Goal: Find specific page/section: Find specific page/section

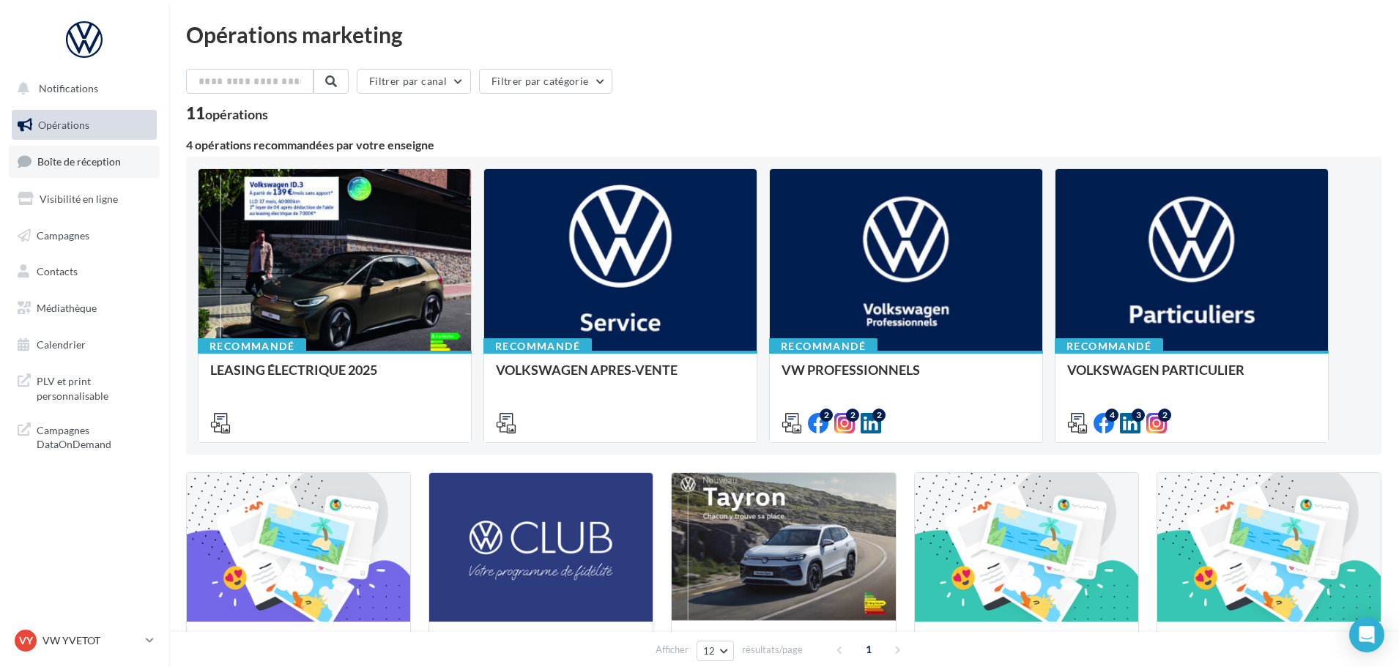
click at [89, 163] on span "Boîte de réception" at bounding box center [78, 161] width 83 height 12
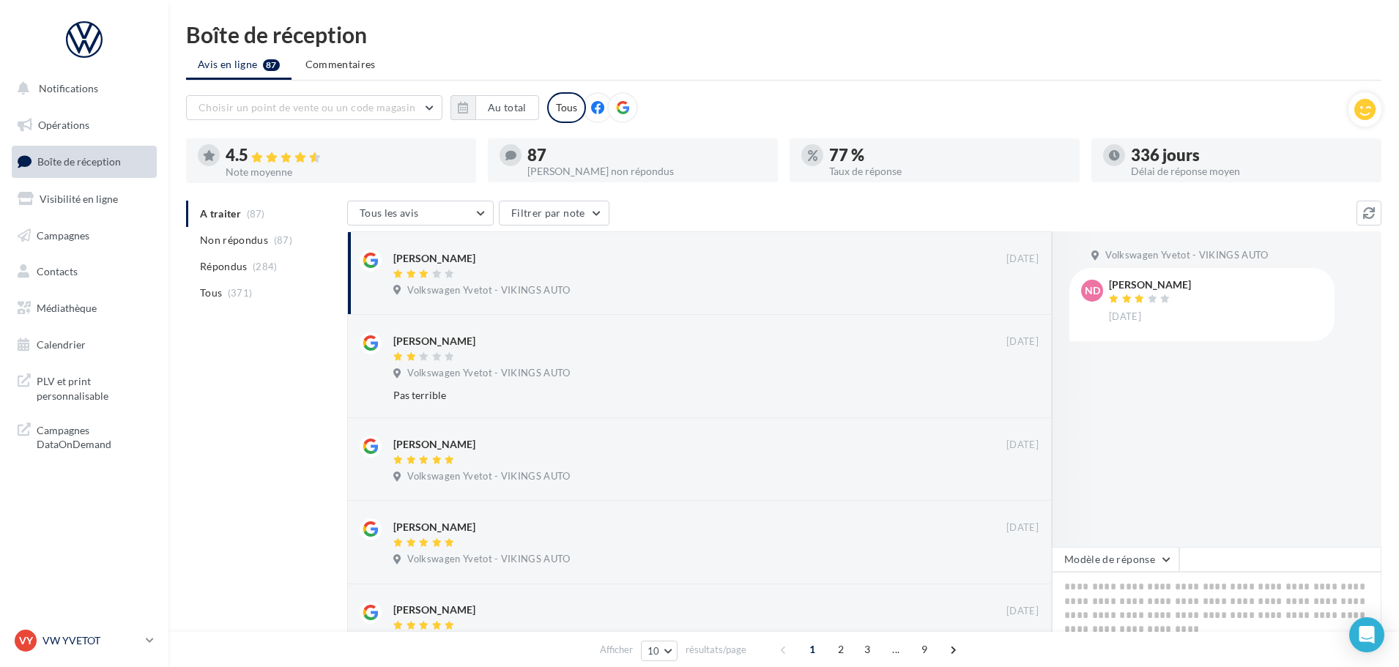
click at [76, 644] on p "VW YVETOT" at bounding box center [90, 640] width 97 height 15
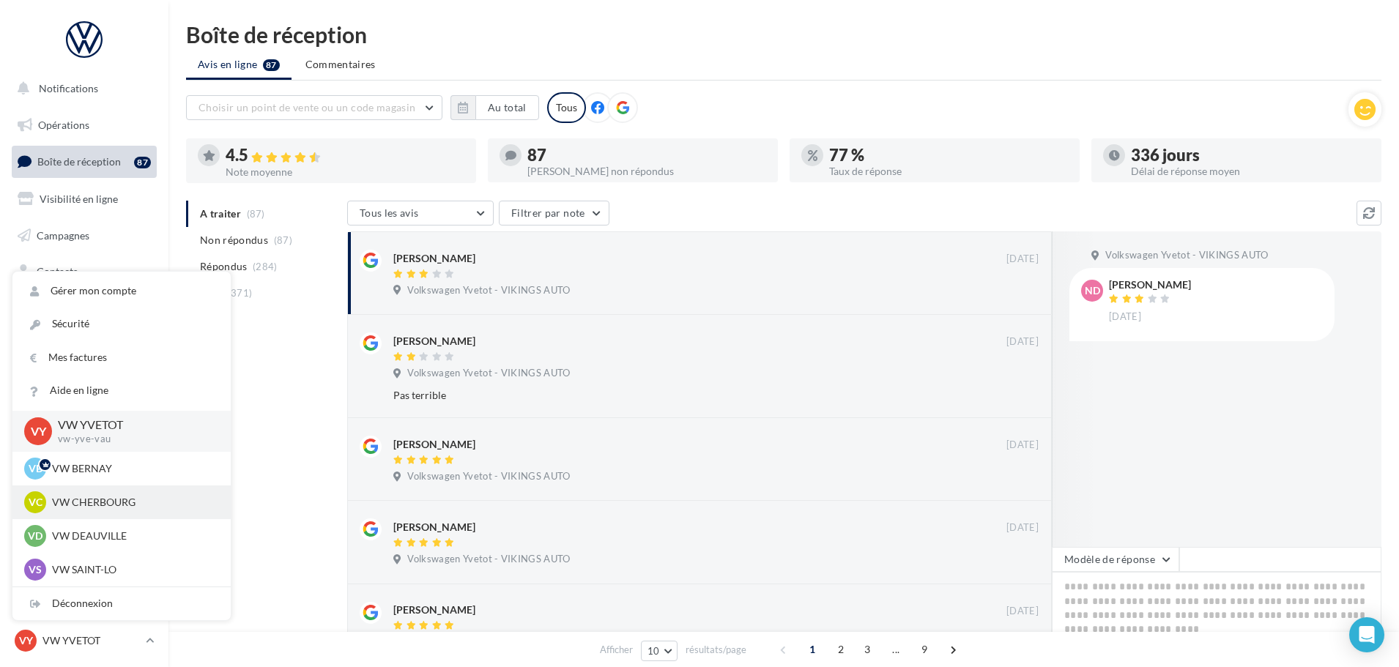
click at [83, 500] on p "VW CHERBOURG" at bounding box center [132, 502] width 161 height 15
